Goal: Information Seeking & Learning: Learn about a topic

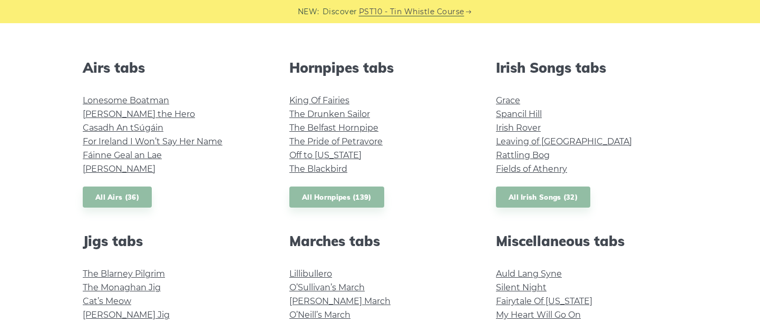
scroll to position [394, 0]
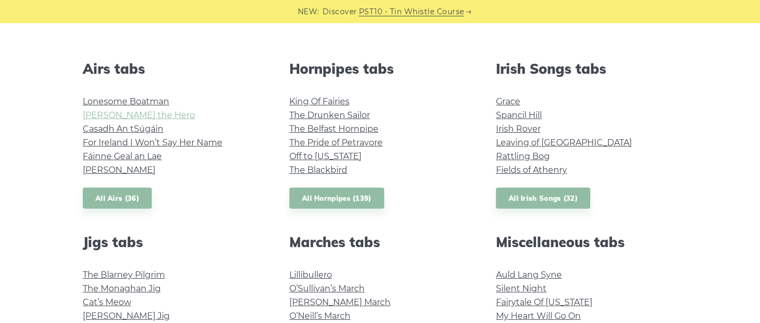
click at [132, 114] on link "[PERSON_NAME] the Hero" at bounding box center [139, 115] width 112 height 10
click at [127, 200] on link "All Airs (36)" at bounding box center [117, 199] width 69 height 22
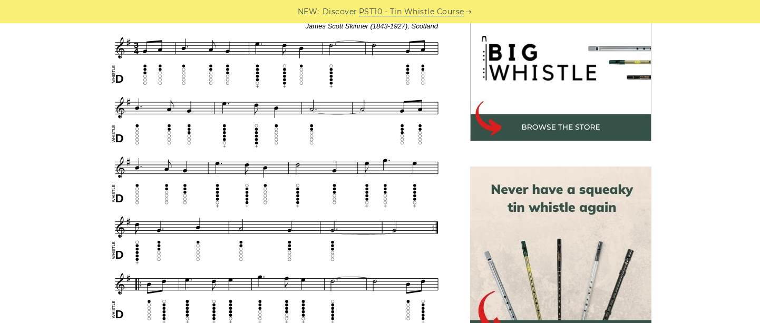
scroll to position [352, 0]
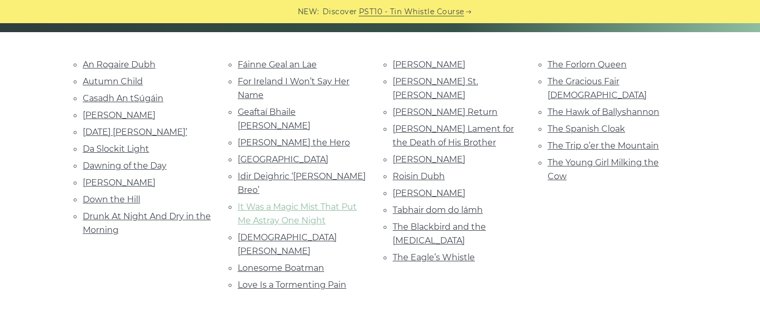
scroll to position [248, 0]
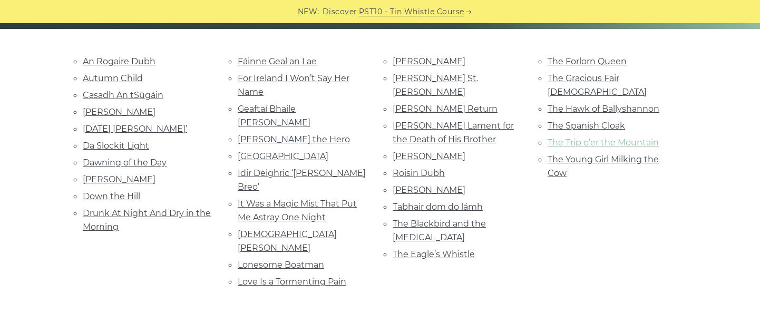
click at [581, 138] on link "The Trip o’er the Mountain" at bounding box center [603, 143] width 111 height 10
click at [432, 185] on link "[PERSON_NAME]" at bounding box center [429, 190] width 73 height 10
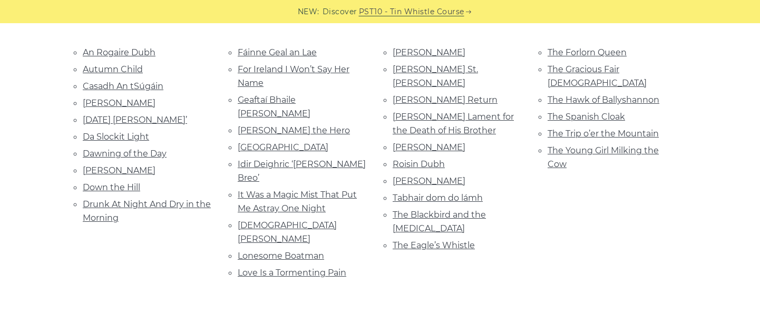
scroll to position [263, 0]
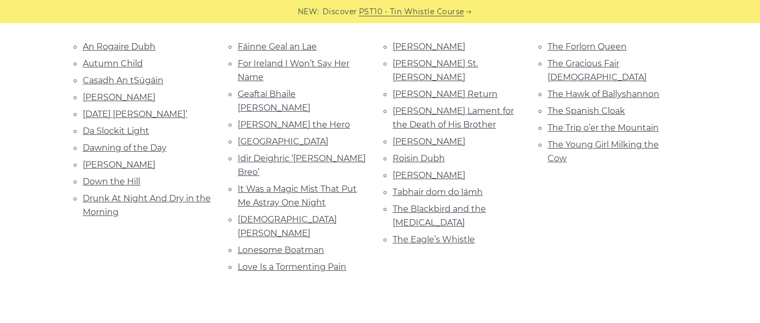
click at [122, 120] on ul "An Rogaire Dubh Autumn Child Casadh An tSúgáin Celia Connellan Christmas Day Id…" at bounding box center [148, 130] width 130 height 180
click at [127, 129] on link "Da Slockit Light" at bounding box center [116, 131] width 66 height 10
click at [607, 138] on li "The Young Girl Milking the Cow" at bounding box center [613, 152] width 130 height 28
click at [606, 140] on link "The Young Girl Milking the Cow" at bounding box center [603, 152] width 111 height 24
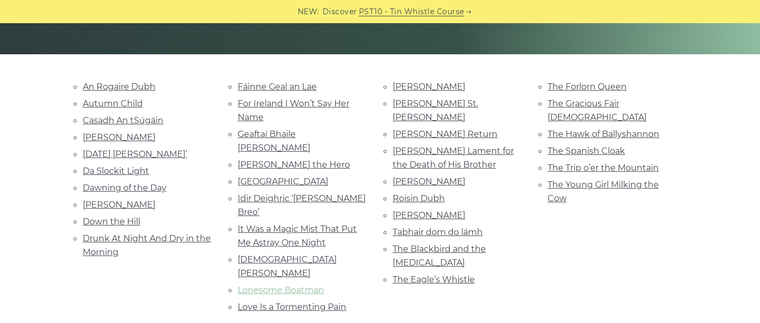
scroll to position [221, 0]
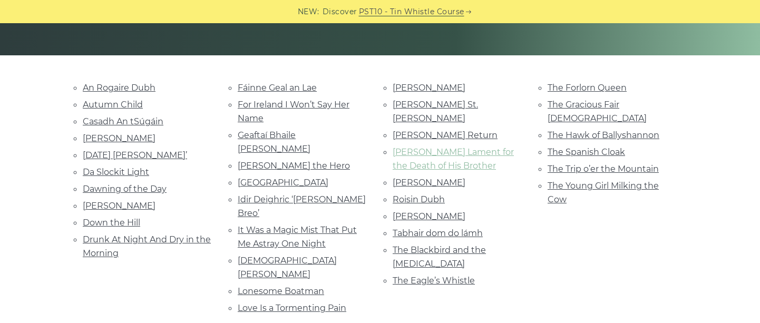
click at [476, 147] on link "Nathaniel Gow’s Lament for the Death of His Brother" at bounding box center [453, 159] width 121 height 24
click at [275, 85] on link "Fáinne Geal an Lae" at bounding box center [277, 88] width 79 height 10
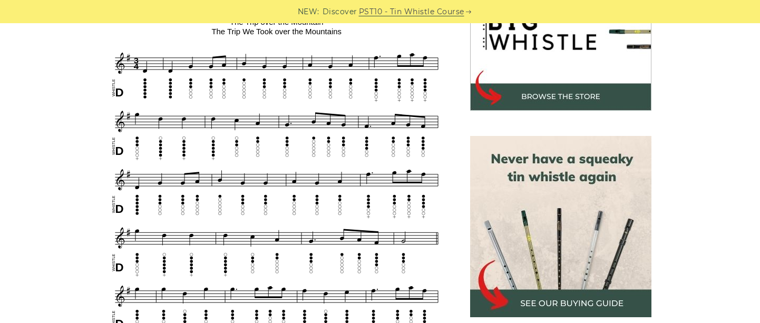
scroll to position [376, 0]
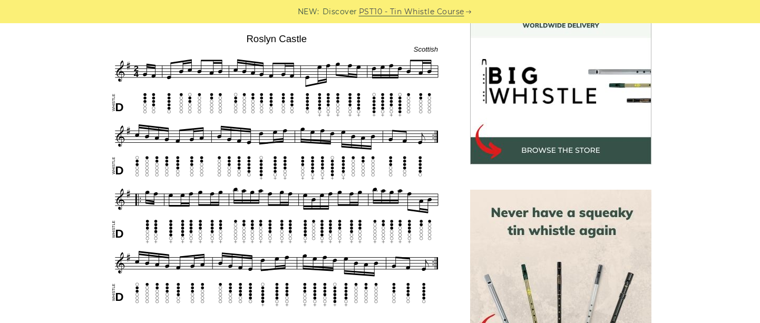
scroll to position [317, 0]
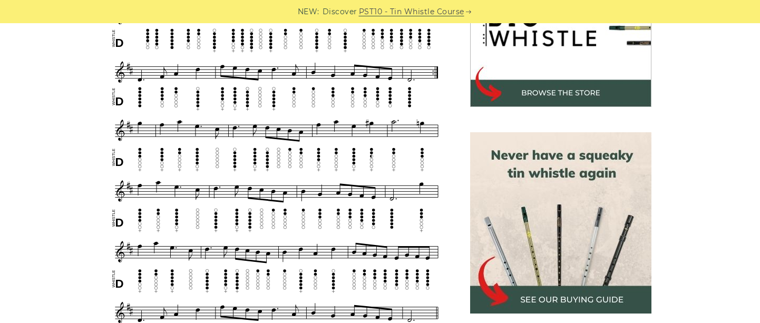
scroll to position [354, 0]
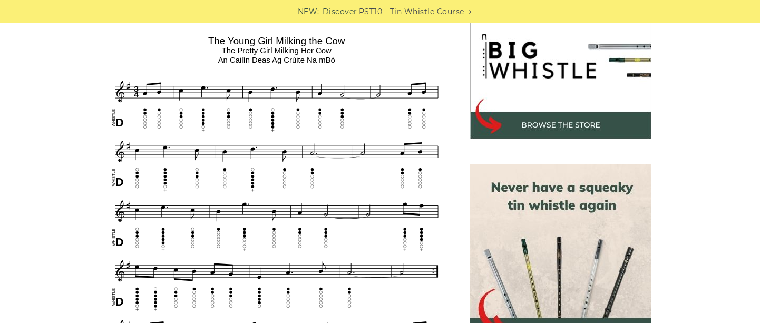
scroll to position [345, 0]
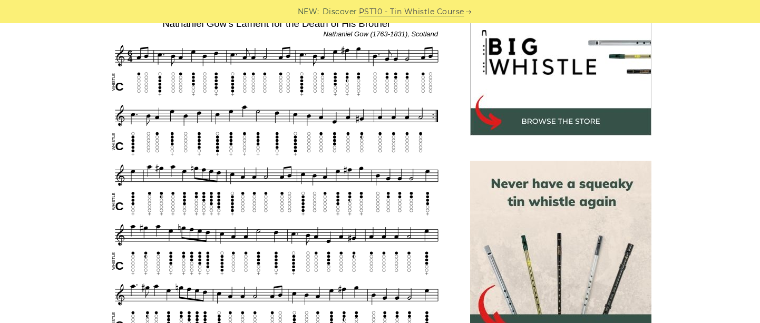
scroll to position [325, 0]
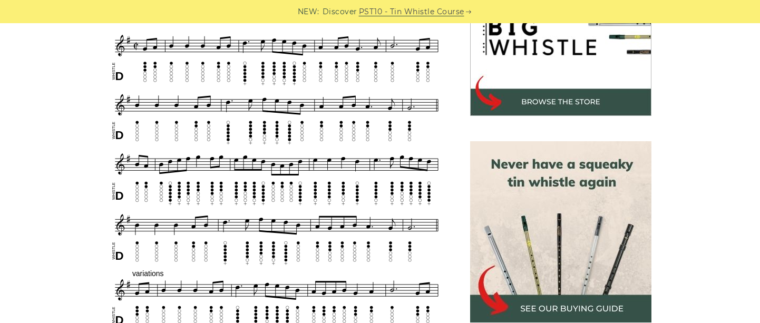
scroll to position [368, 0]
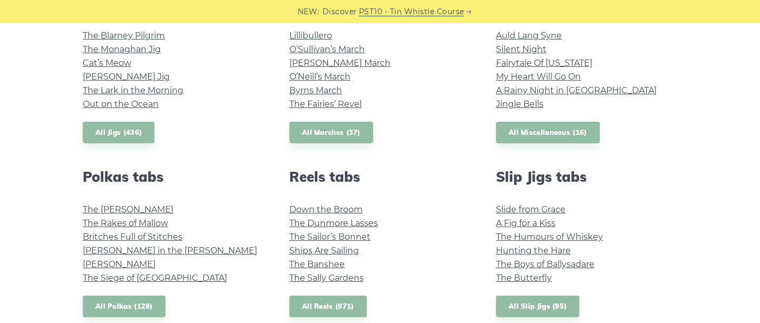
scroll to position [633, 0]
click at [533, 79] on link "My Heart Will Go On" at bounding box center [538, 77] width 85 height 10
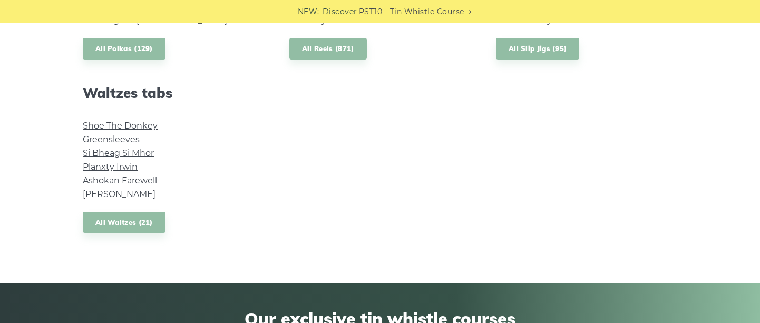
scroll to position [892, 0]
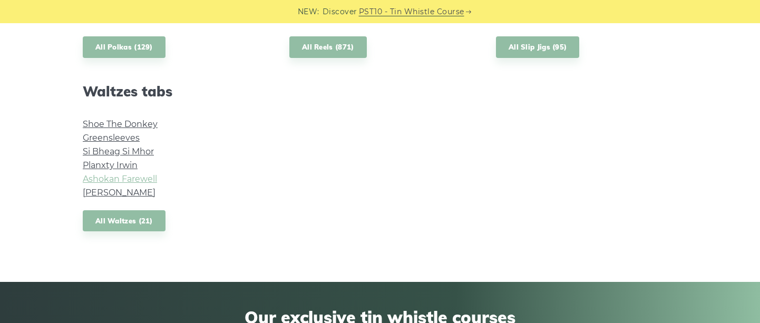
click at [133, 178] on link "Ashokan Farewell" at bounding box center [120, 179] width 74 height 10
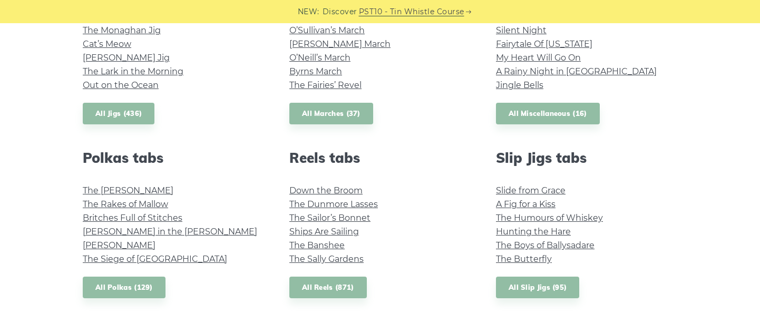
scroll to position [626, 0]
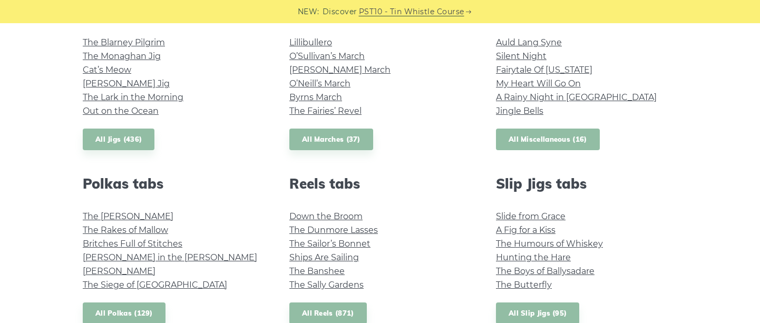
click at [544, 141] on link "All Miscellaneous (16)" at bounding box center [548, 140] width 104 height 22
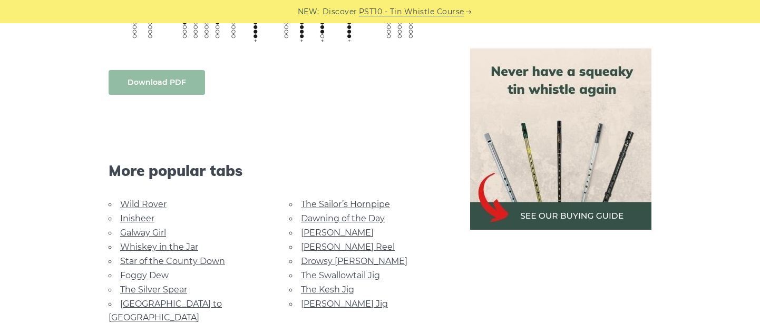
scroll to position [536, 0]
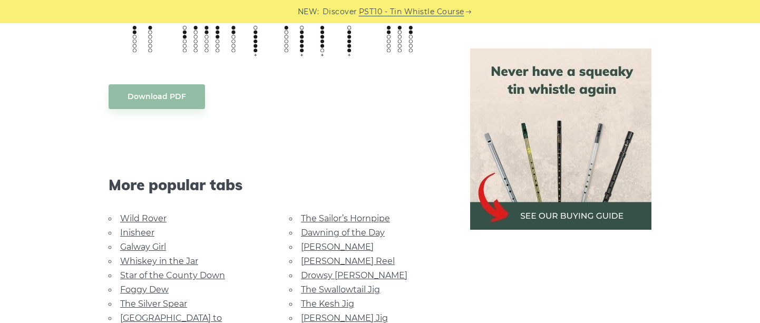
click at [146, 86] on body "NEW: Discover PST10 - Tin Whistle Course Lessons Fingering Charts Tabs & Notes …" at bounding box center [380, 268] width 760 height 1608
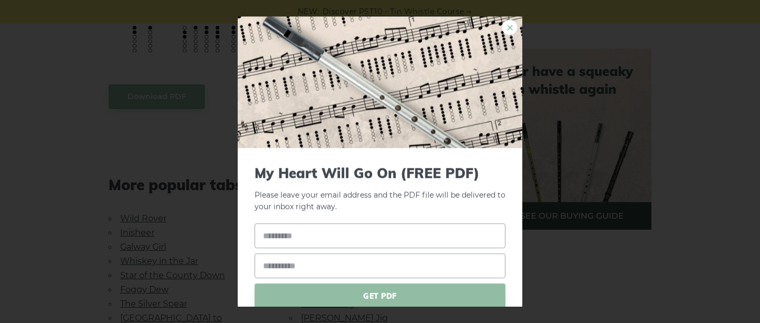
click at [506, 30] on link "×" at bounding box center [510, 28] width 16 height 16
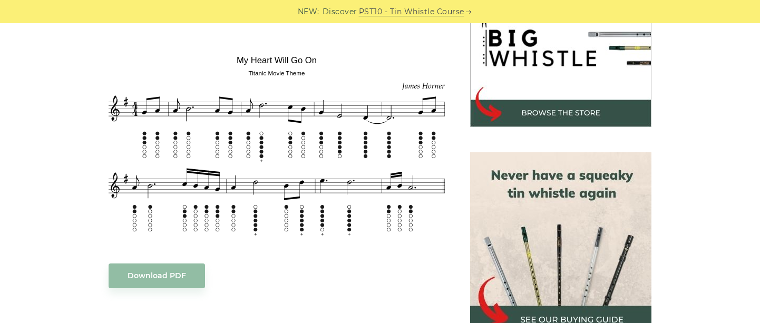
scroll to position [448, 0]
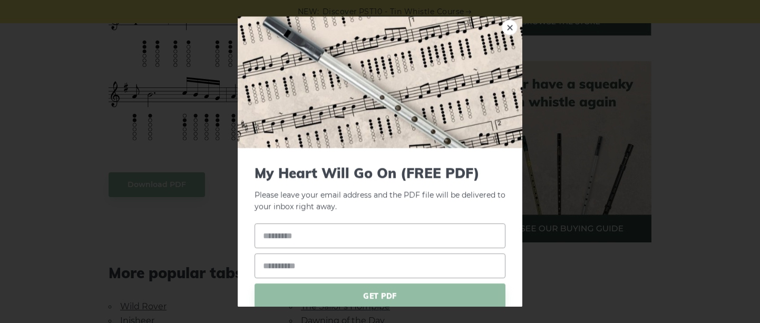
scroll to position [43, 0]
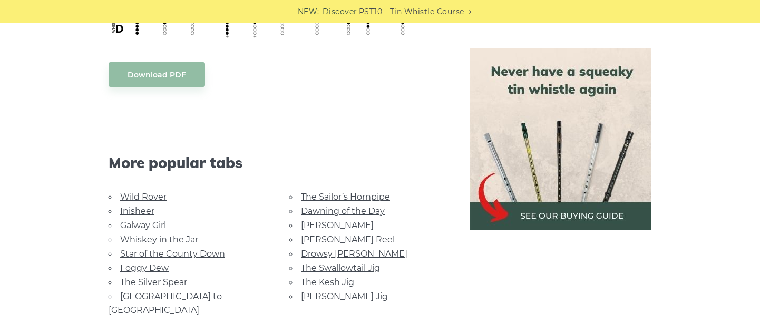
scroll to position [700, 0]
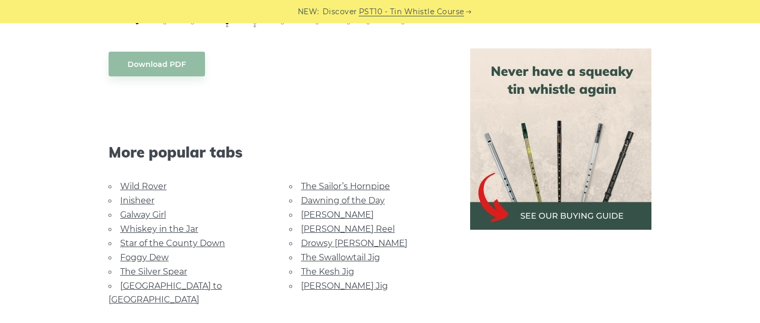
click at [152, 183] on link "Wild Rover" at bounding box center [143, 186] width 46 height 10
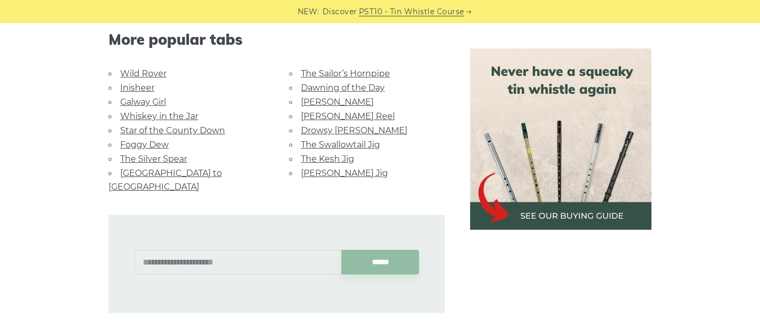
scroll to position [813, 0]
click at [178, 169] on link "[GEOGRAPHIC_DATA] to [GEOGRAPHIC_DATA]" at bounding box center [165, 180] width 113 height 24
click at [328, 69] on link "The Sailor’s Hornpipe" at bounding box center [345, 73] width 89 height 10
click at [336, 153] on link "The Kesh Jig" at bounding box center [327, 158] width 53 height 10
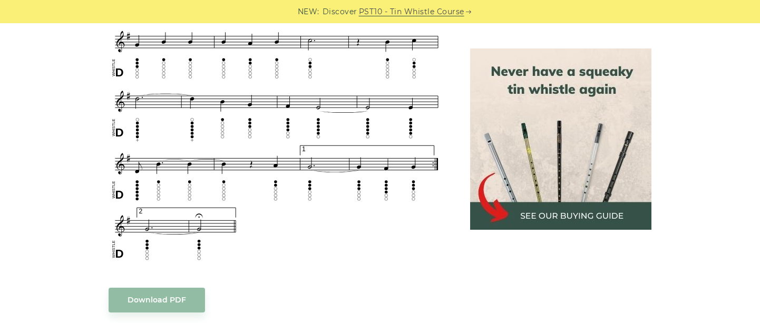
scroll to position [711, 0]
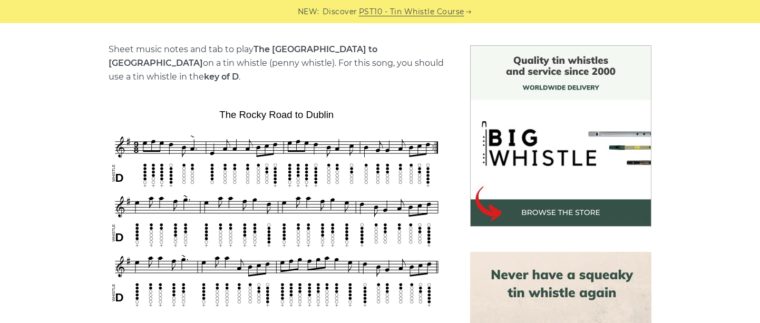
scroll to position [307, 0]
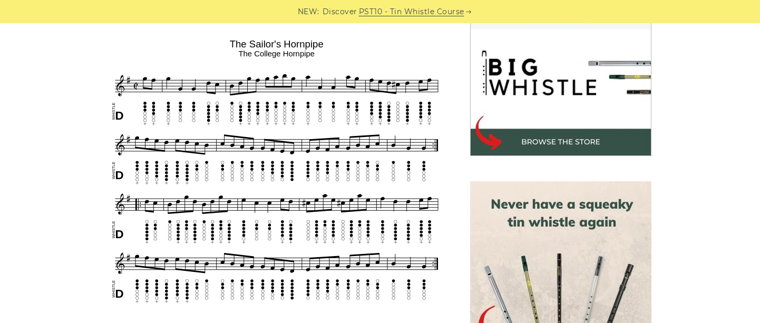
scroll to position [336, 0]
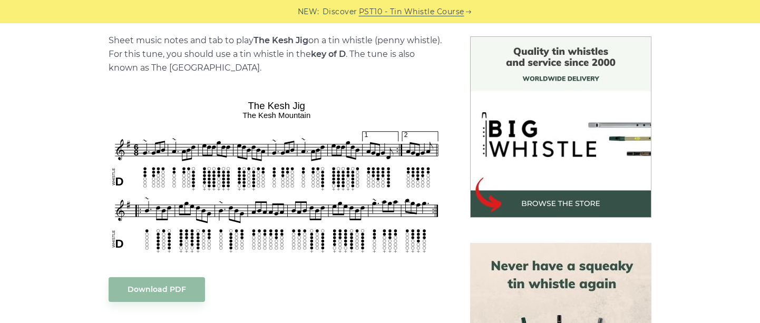
scroll to position [334, 0]
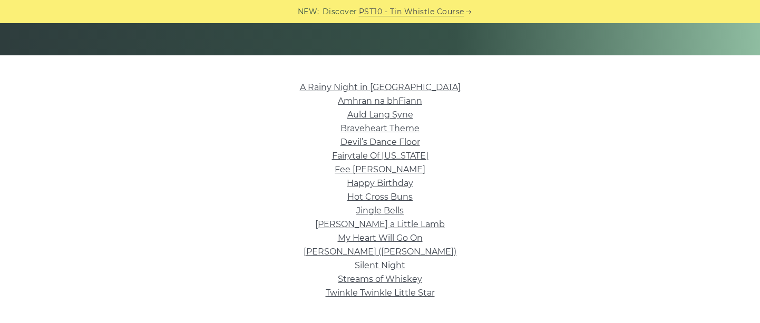
scroll to position [279, 0]
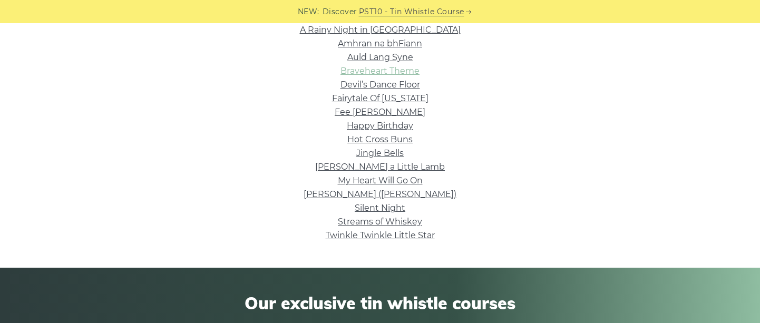
click at [379, 71] on link "Braveheart Theme" at bounding box center [380, 71] width 79 height 10
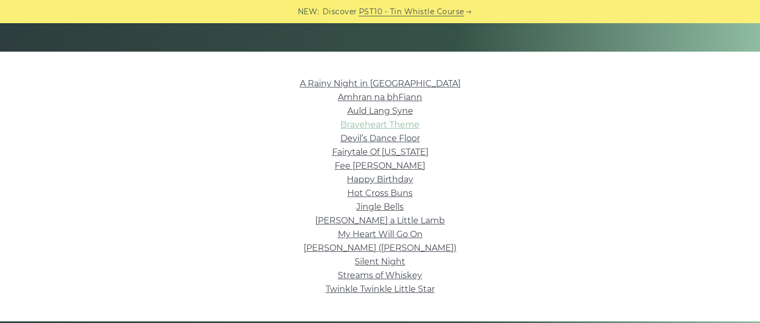
scroll to position [205, 0]
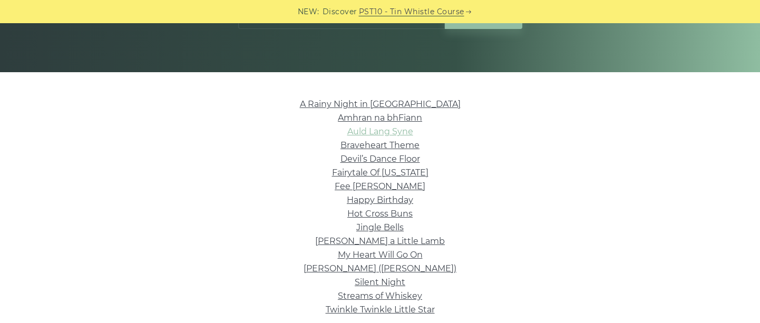
click at [383, 135] on link "Auld Lang Syne" at bounding box center [380, 132] width 66 height 10
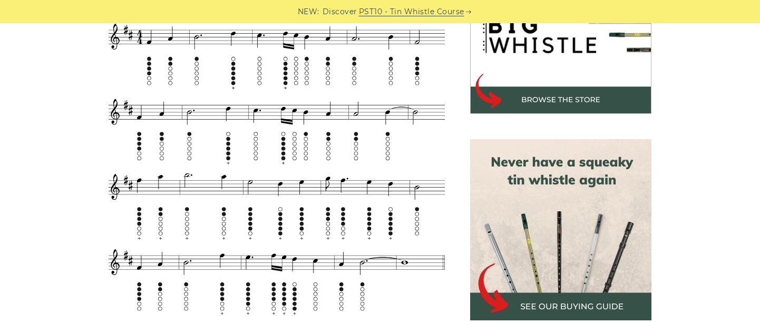
scroll to position [365, 0]
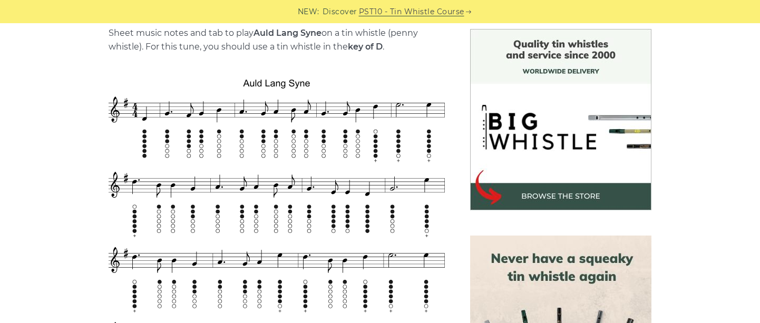
scroll to position [335, 0]
